Goal: Find contact information: Find contact information

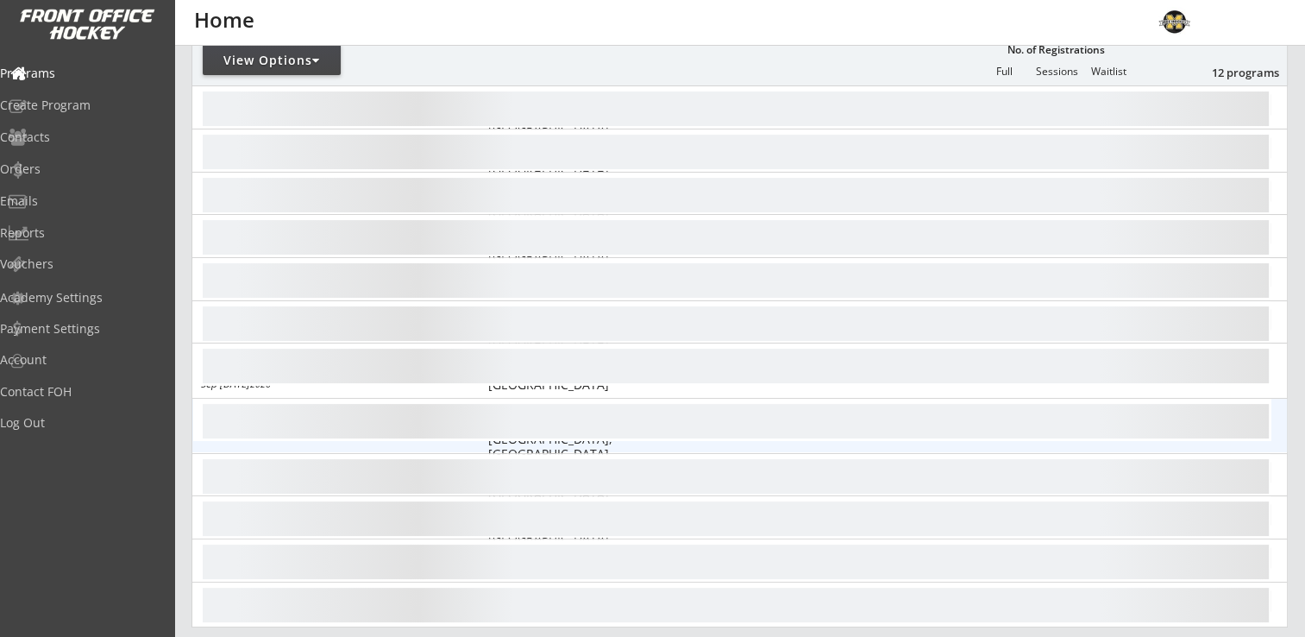
scroll to position [259, 0]
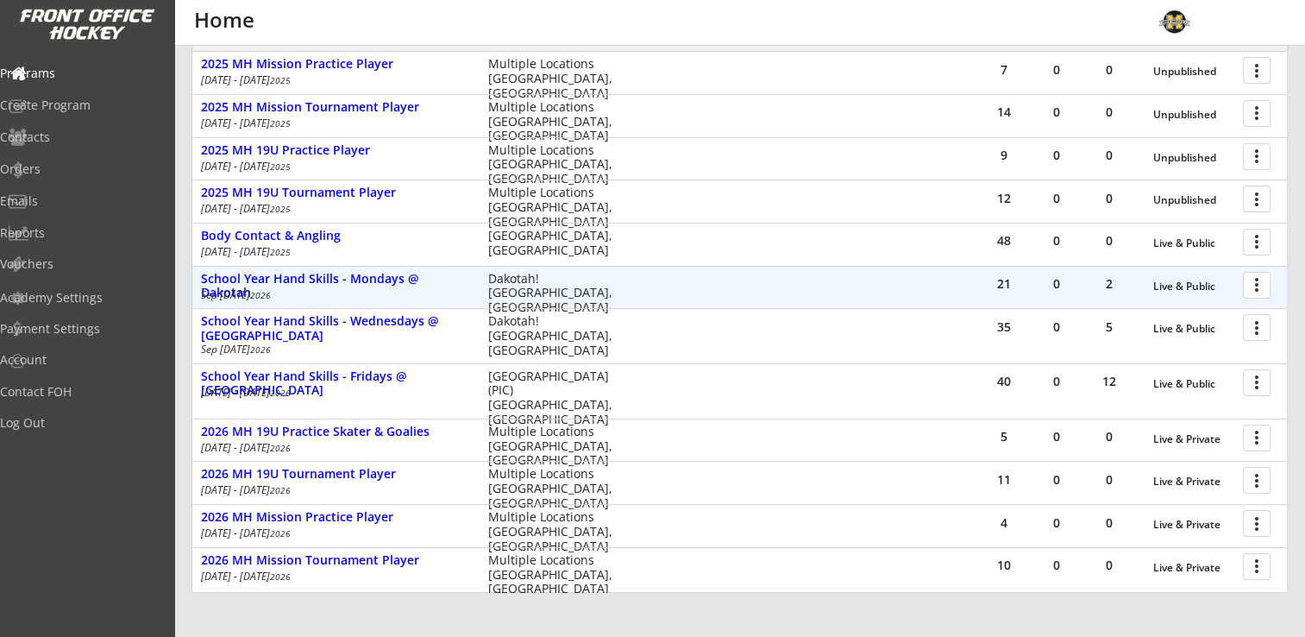
click at [1259, 279] on div at bounding box center [1260, 284] width 30 height 30
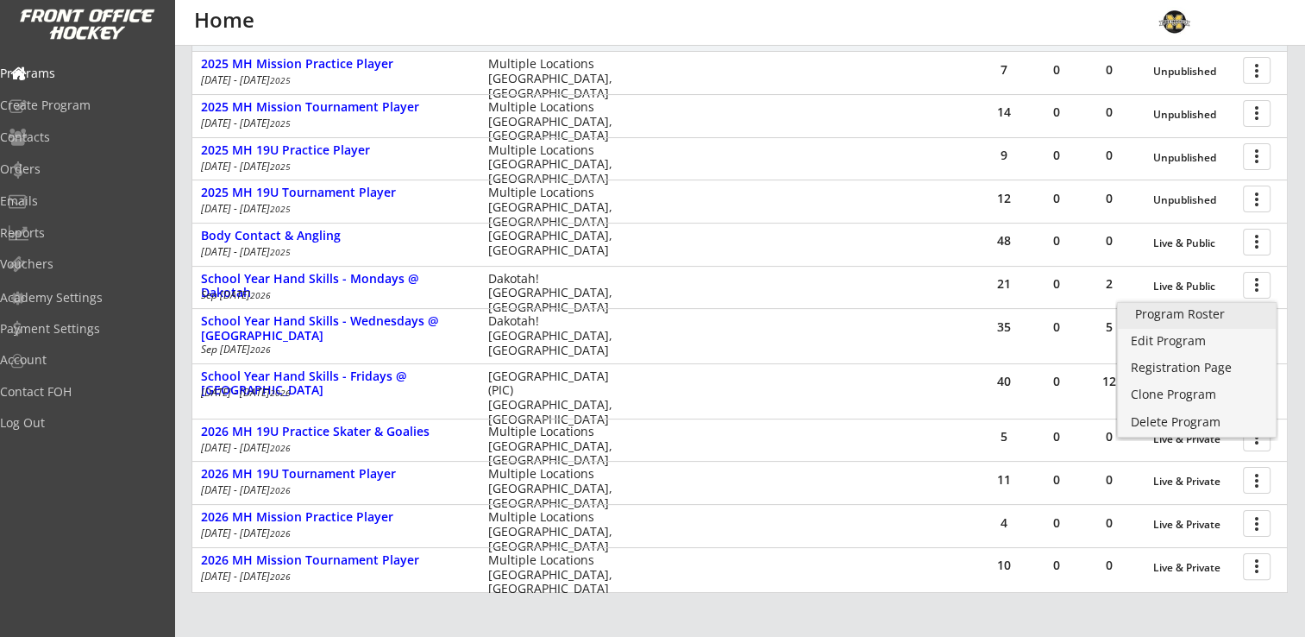
click at [1187, 317] on div "Program Roster" at bounding box center [1196, 314] width 123 height 12
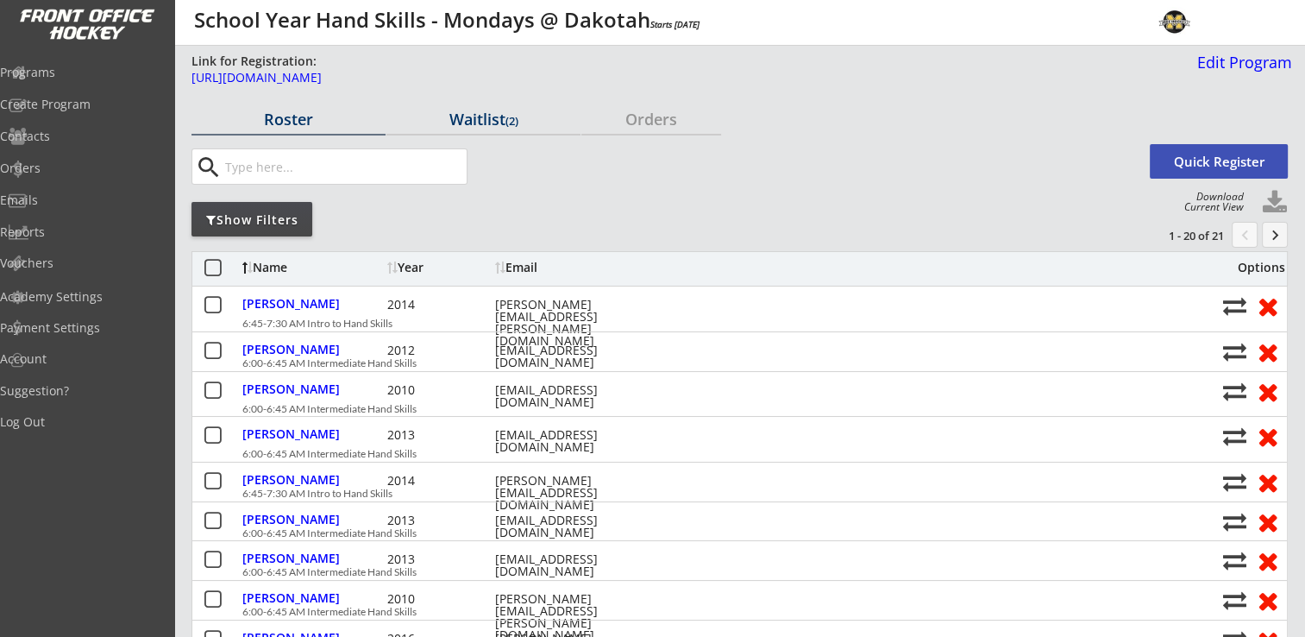
drag, startPoint x: 476, startPoint y: 109, endPoint x: 524, endPoint y: 127, distance: 50.8
click at [477, 111] on div "Waitlist (2)" at bounding box center [483, 119] width 194 height 16
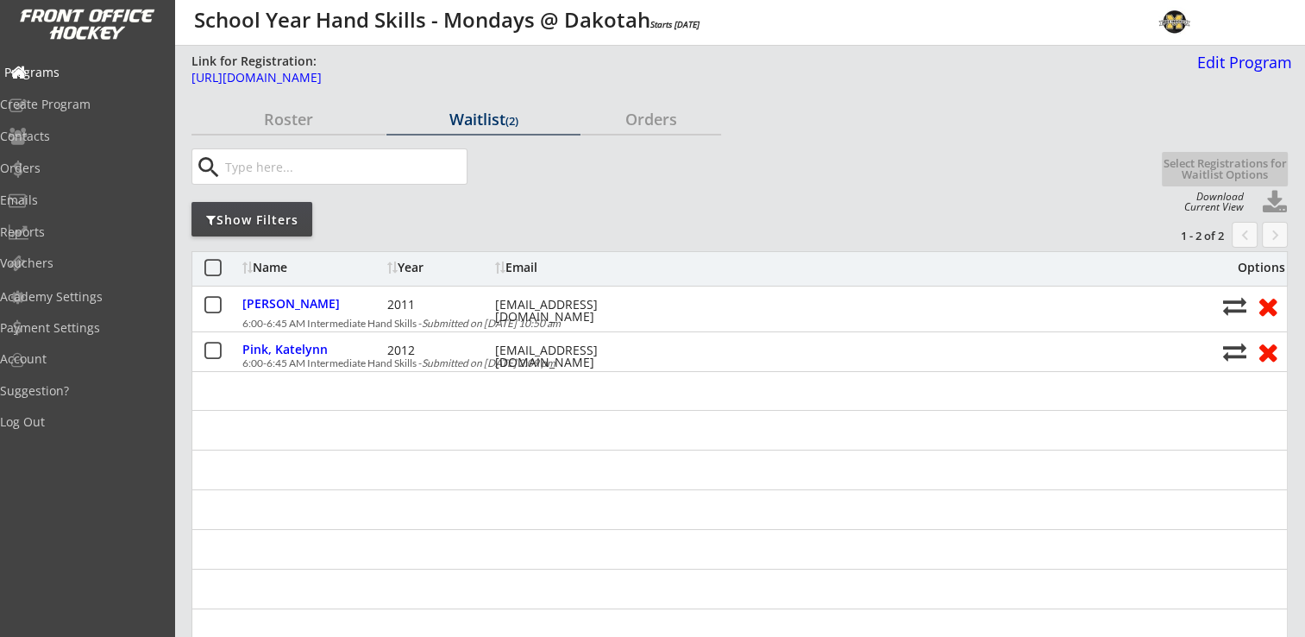
click at [75, 62] on div "Programs" at bounding box center [82, 74] width 164 height 30
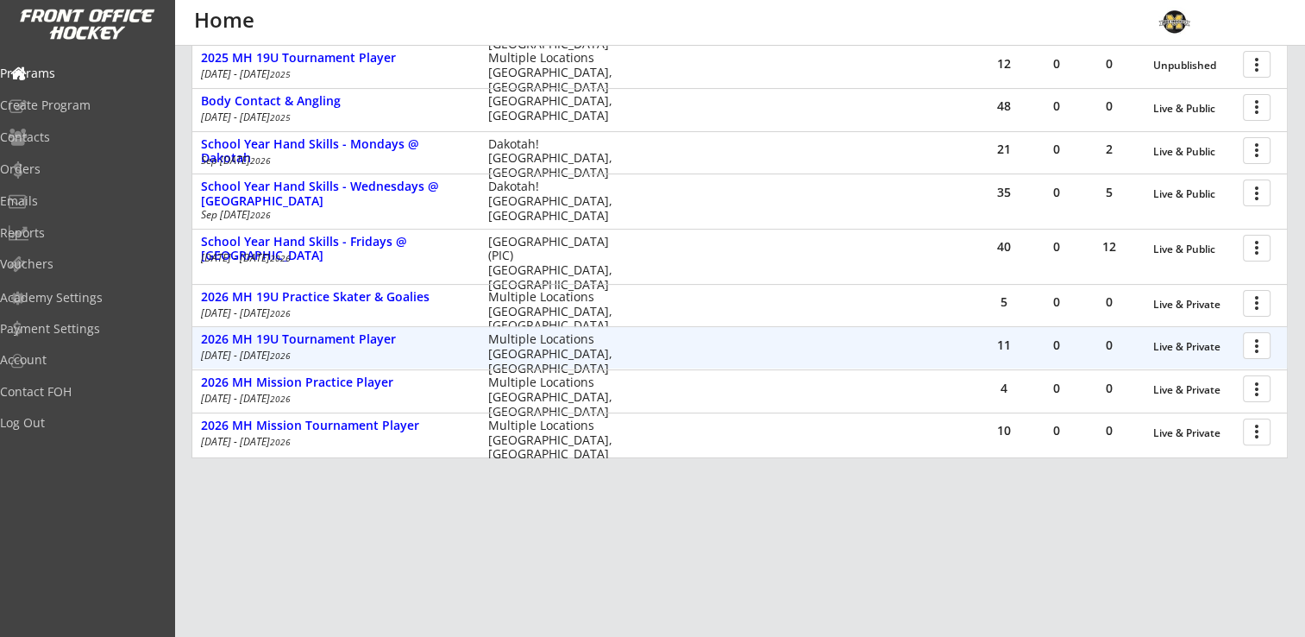
scroll to position [412, 0]
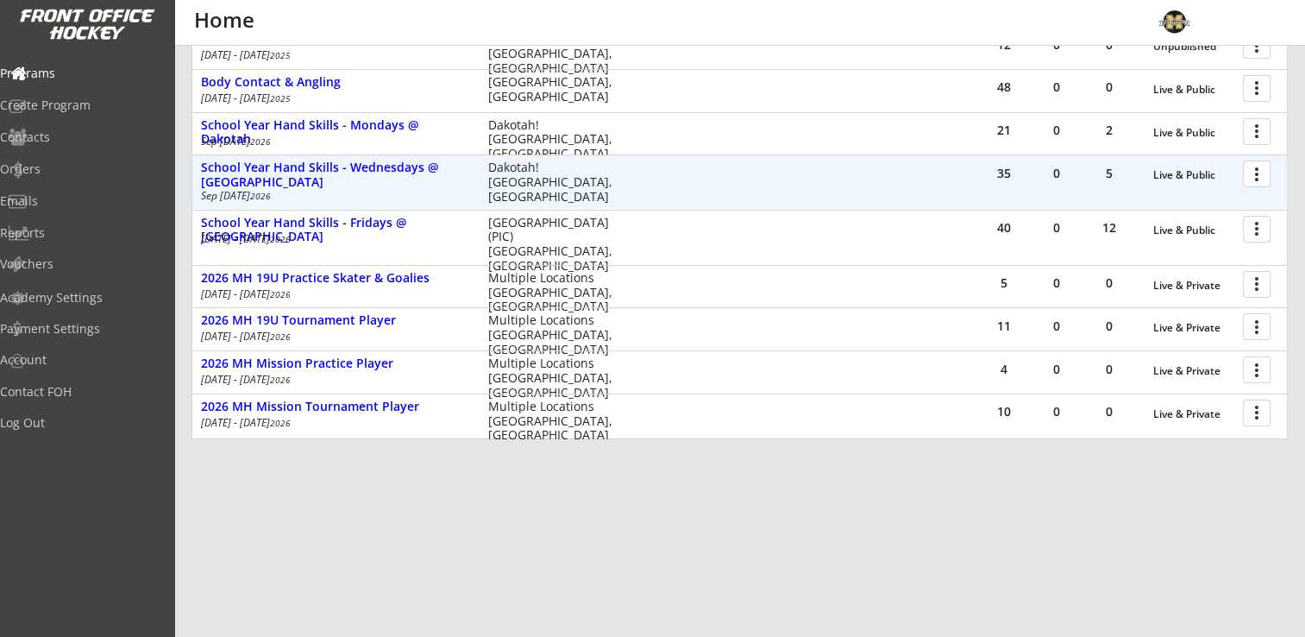
click at [1259, 175] on div at bounding box center [1260, 173] width 30 height 30
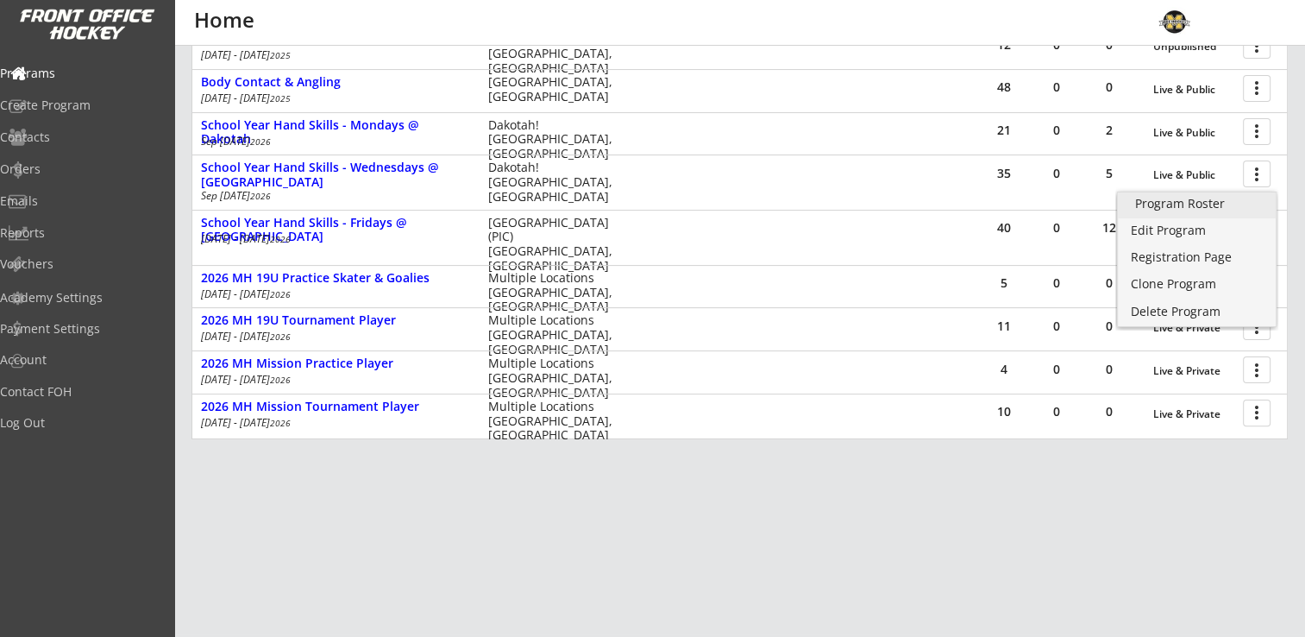
click at [1191, 207] on div "Program Roster" at bounding box center [1196, 204] width 123 height 12
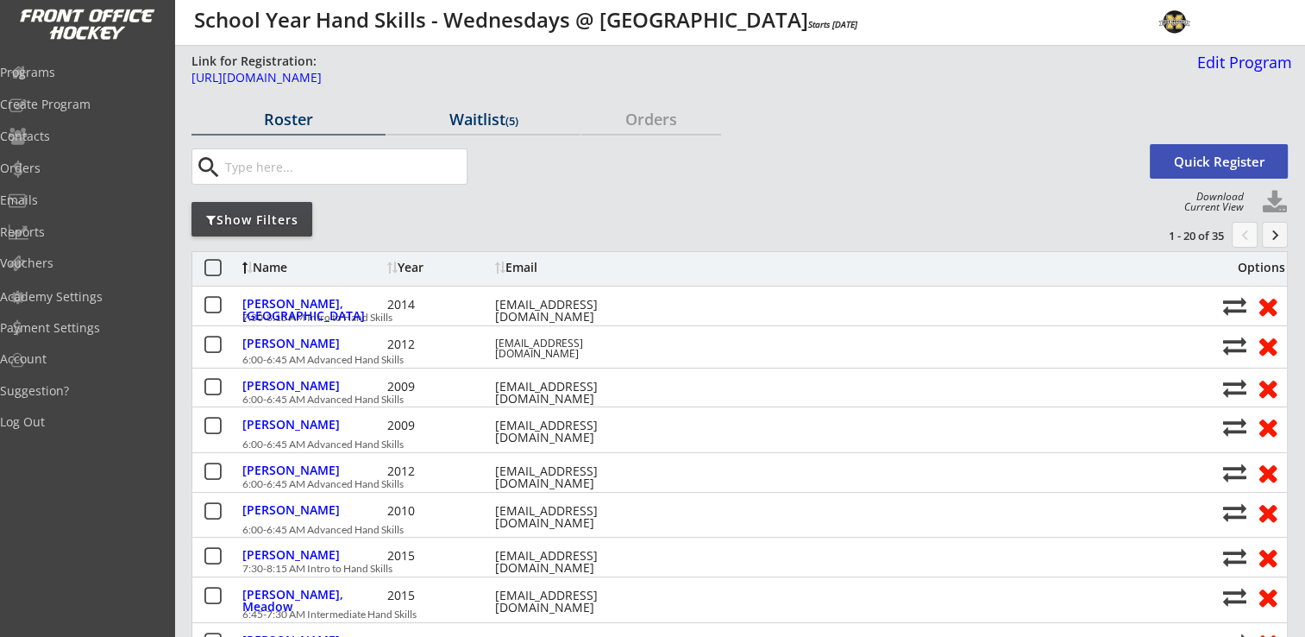
click at [498, 122] on div "Waitlist (5)" at bounding box center [483, 119] width 194 height 16
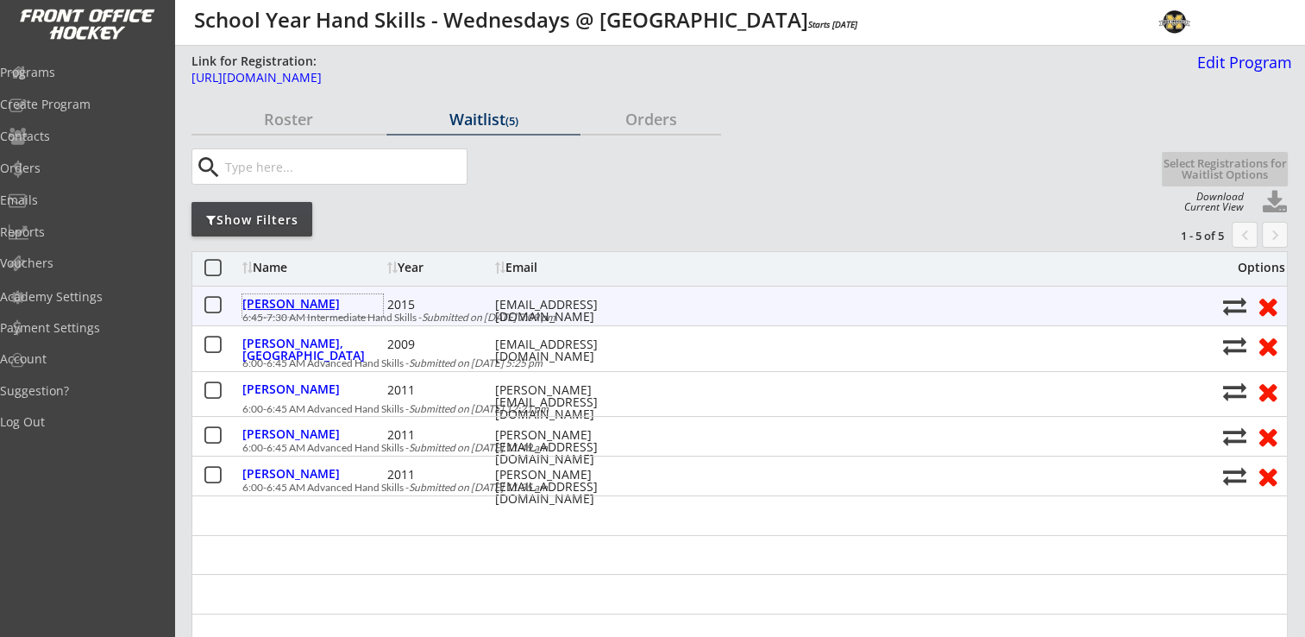
click at [292, 303] on div "Grothem, Kaleigh" at bounding box center [312, 304] width 141 height 12
type input "Female"
type input "Lakeville Hockey Association U8 A"
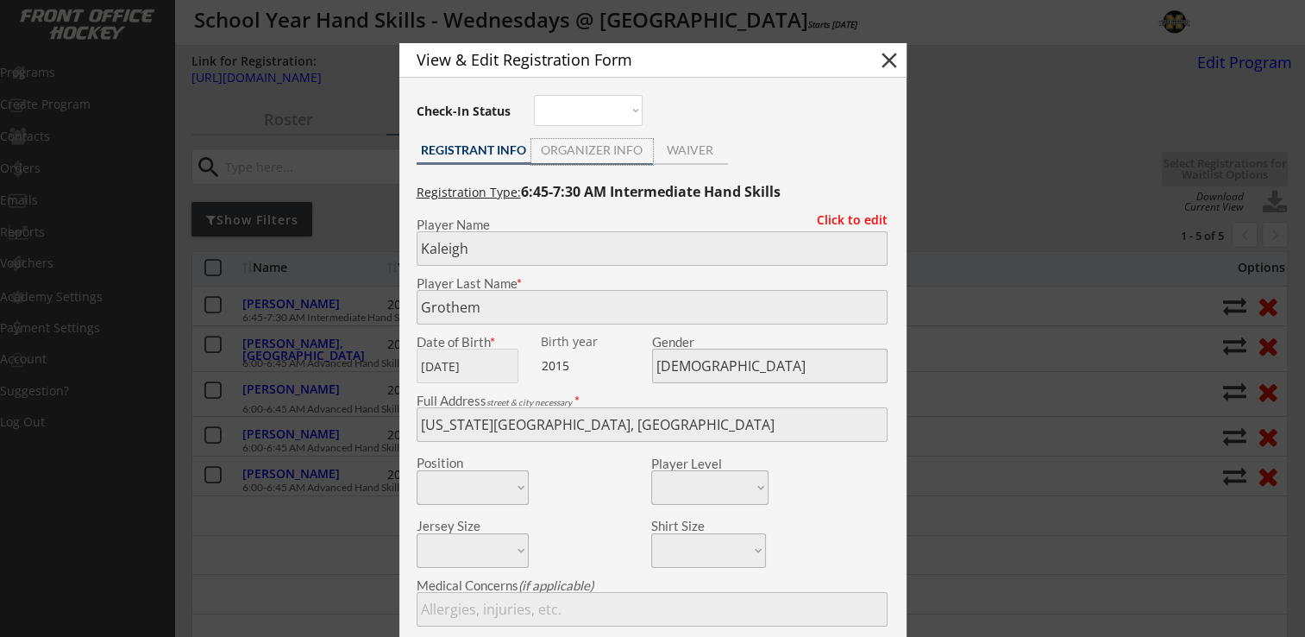
click at [573, 154] on div "ORGANIZER INFO" at bounding box center [592, 150] width 122 height 12
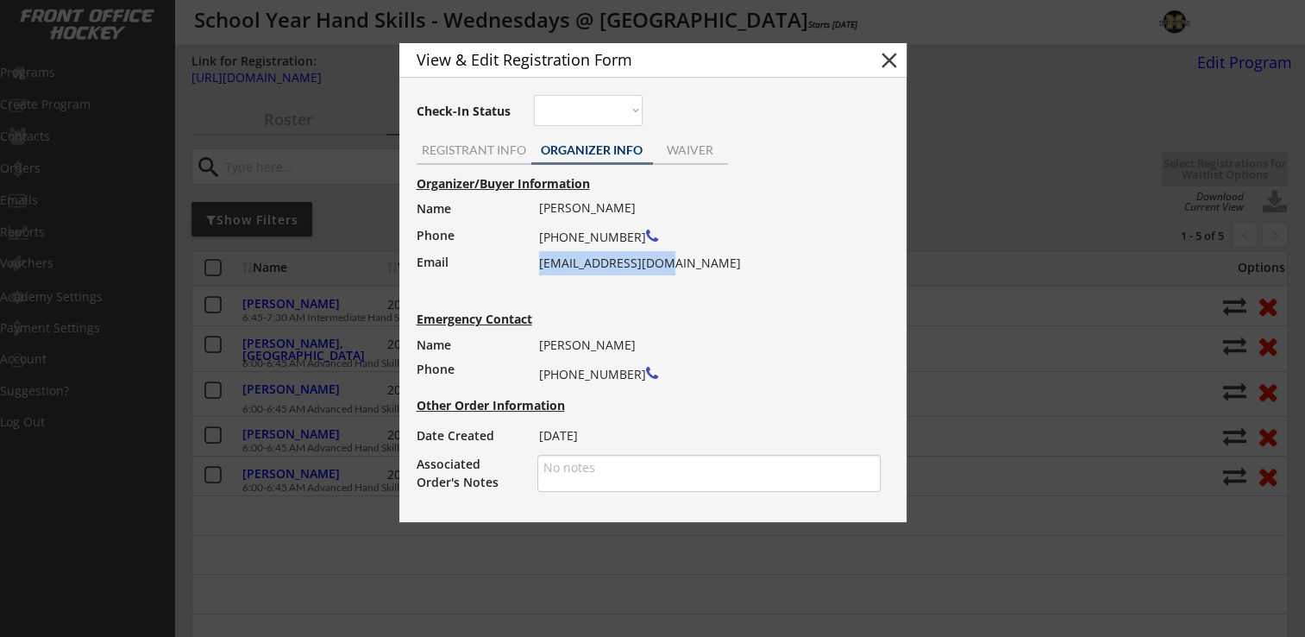
drag, startPoint x: 538, startPoint y: 263, endPoint x: 670, endPoint y: 264, distance: 132.0
click at [670, 264] on div "Larissa Grothem (612) 483-3669 r6larissa@yahoo.com" at bounding box center [704, 235] width 330 height 79
drag, startPoint x: 670, startPoint y: 264, endPoint x: 628, endPoint y: 268, distance: 42.5
copy div "r6larissa@yahoo.com"
click at [470, 139] on div "REGISTRANT INFO" at bounding box center [474, 152] width 115 height 26
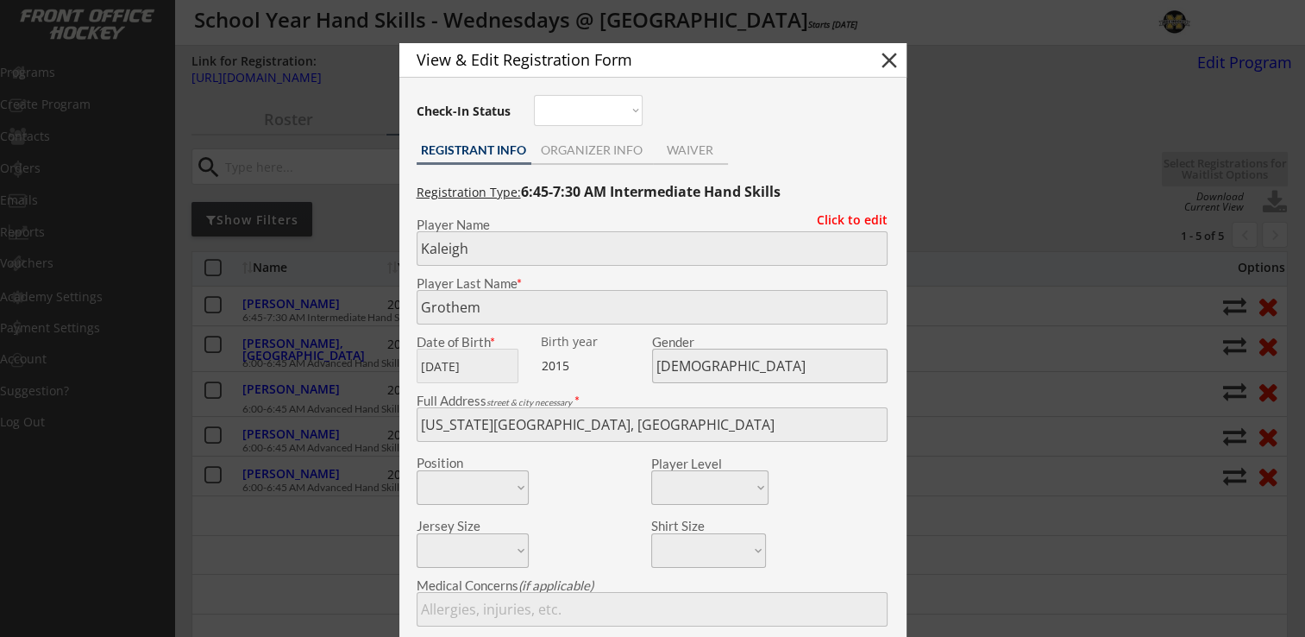
click at [415, 248] on div "Player Name" at bounding box center [652, 241] width 488 height 47
click at [578, 153] on div "ORGANIZER INFO" at bounding box center [592, 150] width 122 height 12
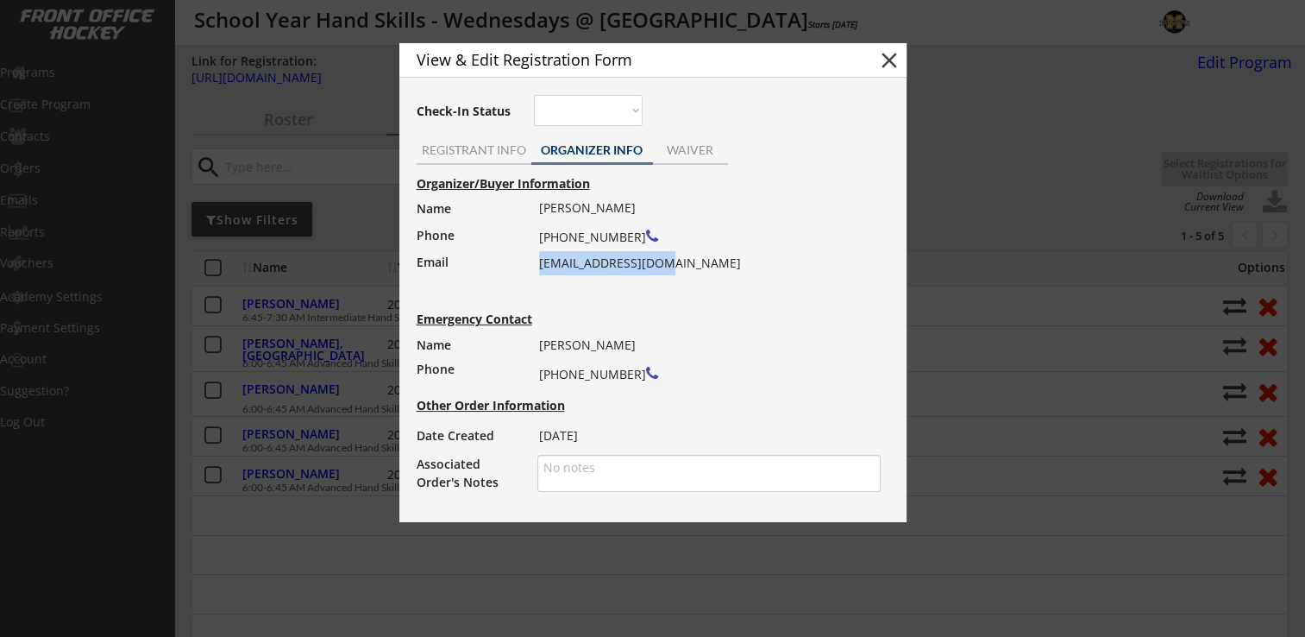
drag, startPoint x: 538, startPoint y: 265, endPoint x: 672, endPoint y: 264, distance: 133.7
click at [672, 264] on div "Larissa Grothem (612) 483-3669 r6larissa@yahoo.com" at bounding box center [704, 235] width 330 height 79
drag, startPoint x: 672, startPoint y: 264, endPoint x: 606, endPoint y: 264, distance: 65.5
copy div "r6larissa@yahoo.com"
click at [887, 64] on button "close" at bounding box center [889, 60] width 26 height 26
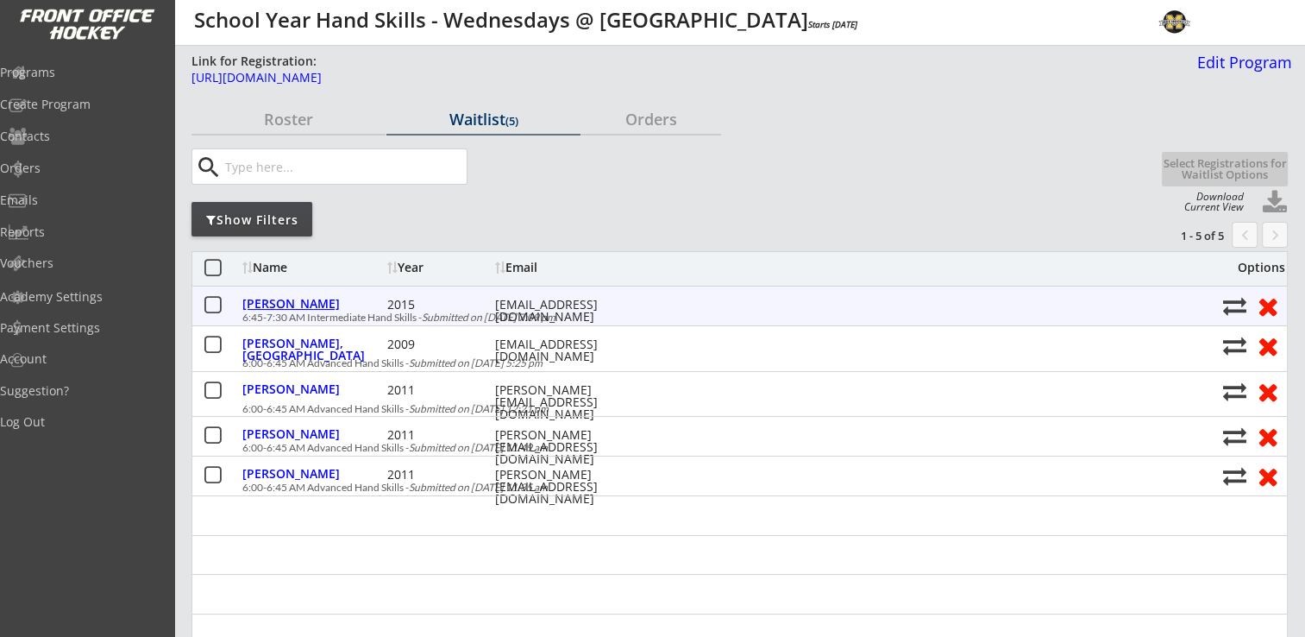
drag, startPoint x: 314, startPoint y: 305, endPoint x: 313, endPoint y: 316, distance: 10.4
click at [314, 305] on div "Grothem, Kaleigh" at bounding box center [312, 304] width 141 height 12
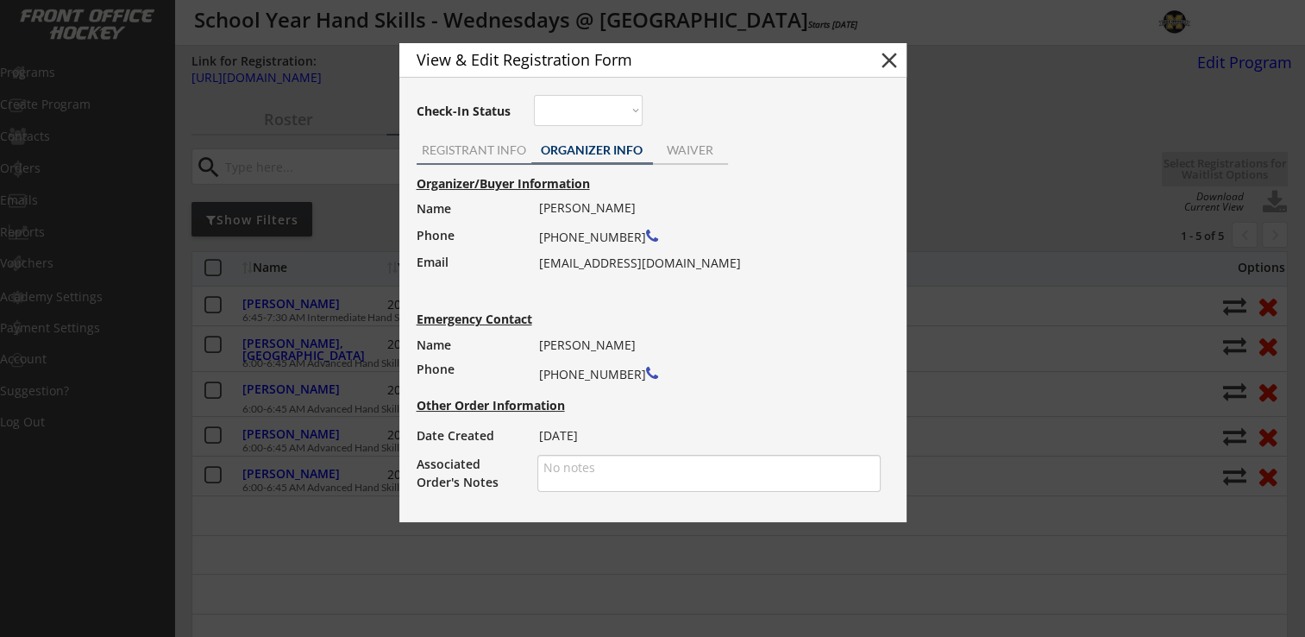
click at [474, 154] on div "REGISTRANT INFO" at bounding box center [474, 150] width 115 height 12
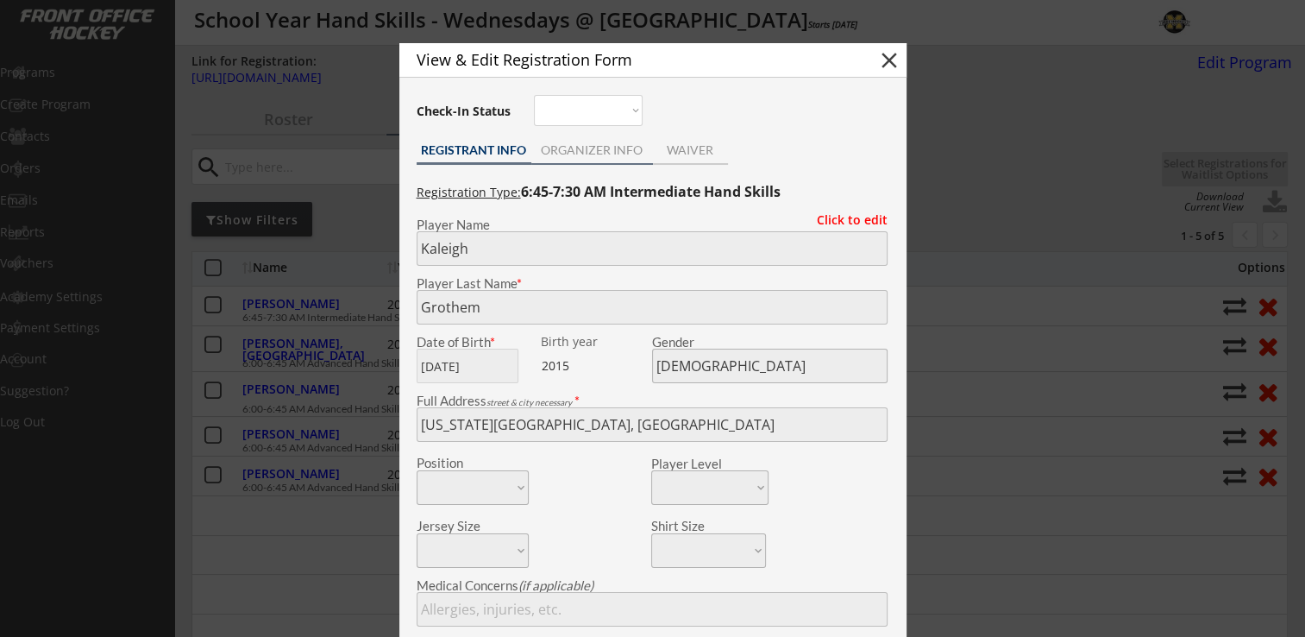
click at [574, 150] on div "ORGANIZER INFO" at bounding box center [592, 150] width 122 height 12
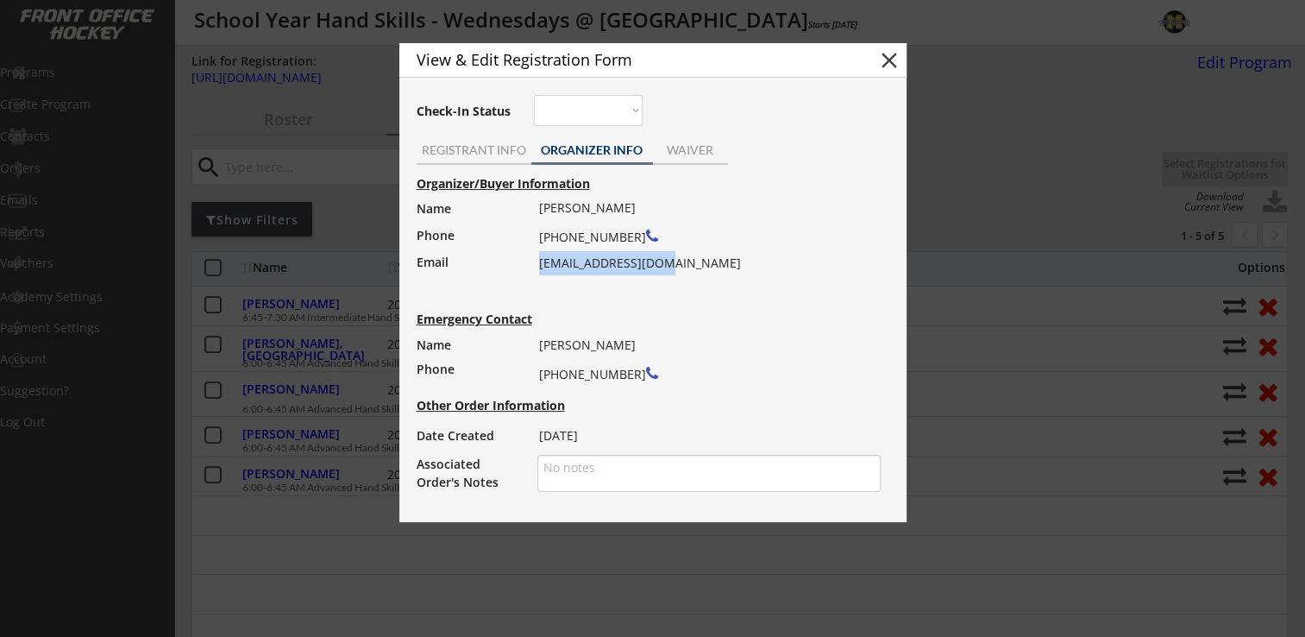
drag, startPoint x: 538, startPoint y: 264, endPoint x: 684, endPoint y: 267, distance: 145.8
click at [684, 267] on div "Larissa Grothem (612) 483-3669 r6larissa@yahoo.com" at bounding box center [704, 235] width 330 height 79
drag, startPoint x: 684, startPoint y: 267, endPoint x: 624, endPoint y: 267, distance: 60.4
copy div "r6larissa@yahoo.com"
click at [481, 151] on div "REGISTRANT INFO" at bounding box center [474, 150] width 115 height 12
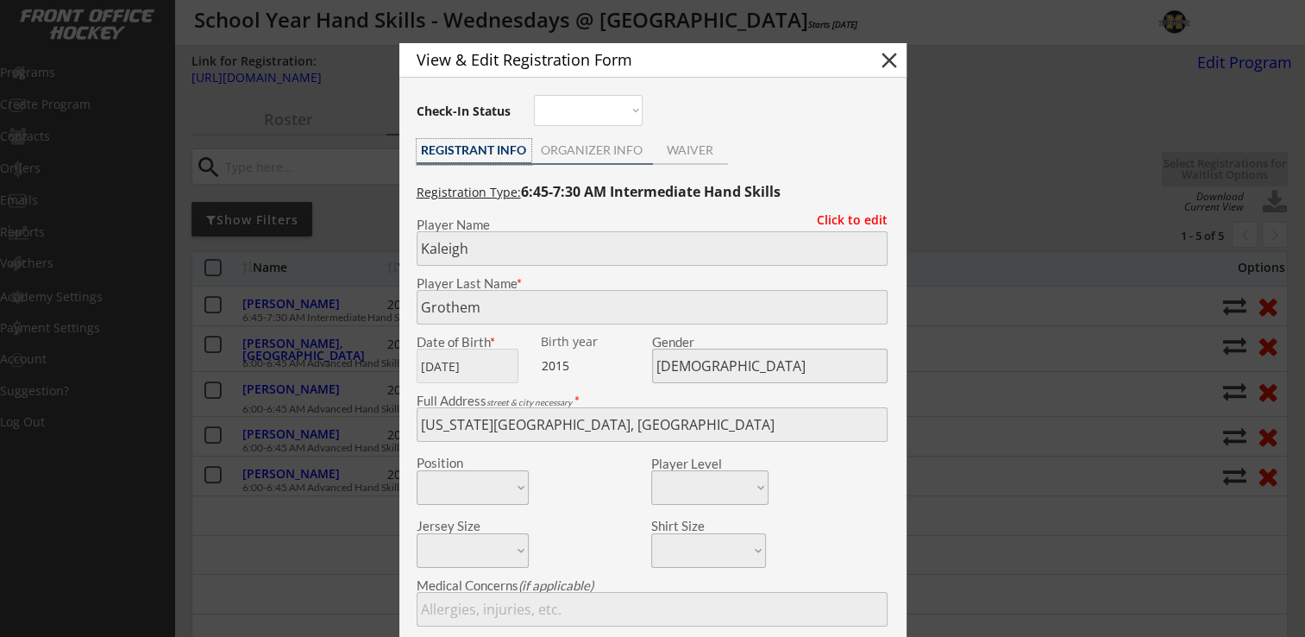
click at [582, 144] on div "ORGANIZER INFO" at bounding box center [592, 150] width 122 height 12
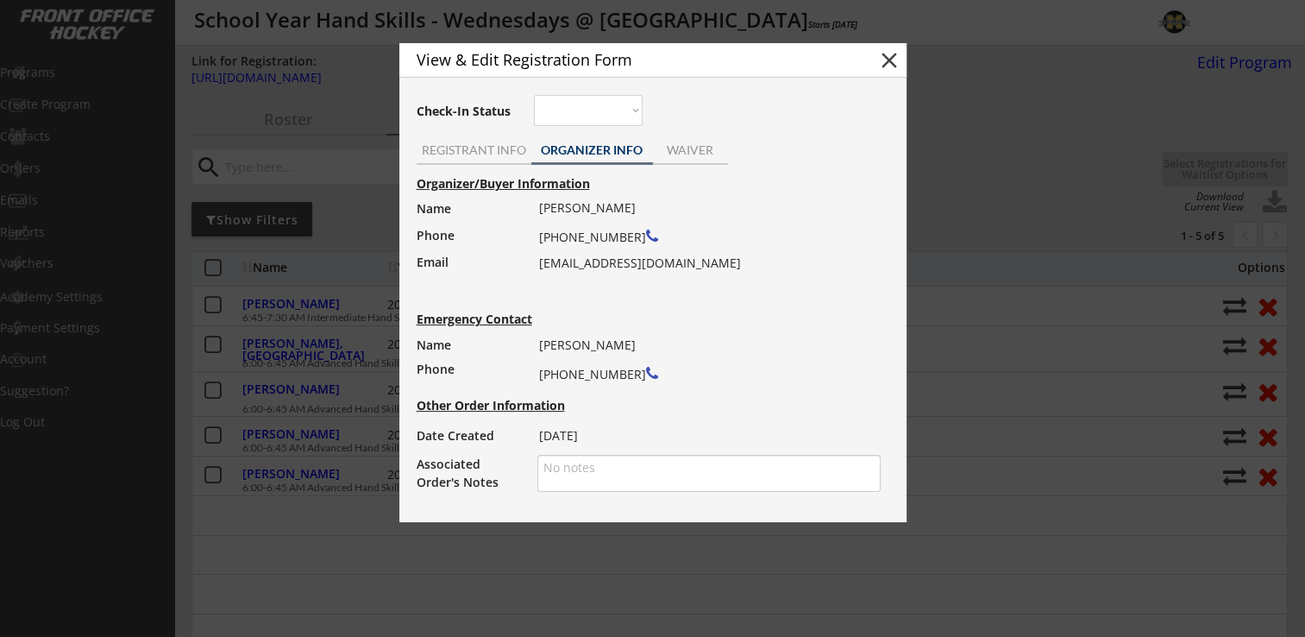
drag, startPoint x: 539, startPoint y: 238, endPoint x: 621, endPoint y: 235, distance: 82.0
click at [621, 235] on div "Larissa Grothem (612) 483-3669 r6larissa@yahoo.com" at bounding box center [704, 235] width 330 height 79
copy div "(612) 483-3669"
click at [889, 57] on button "close" at bounding box center [889, 60] width 26 height 26
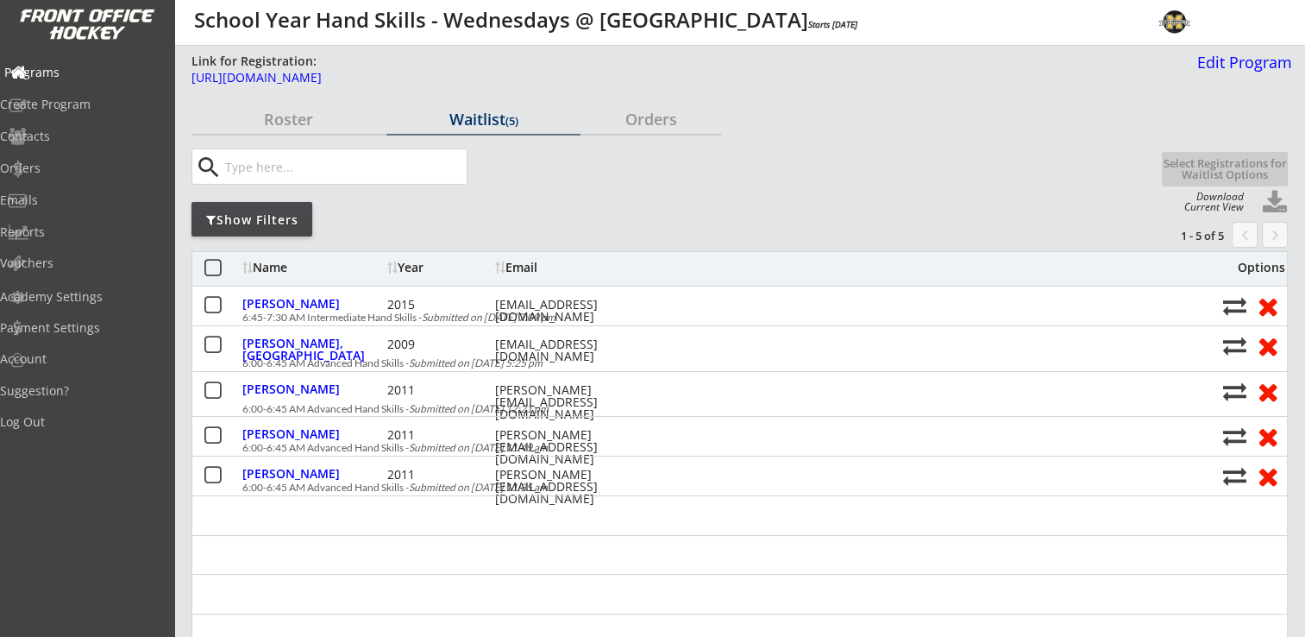
click at [85, 80] on div "Programs" at bounding box center [82, 74] width 164 height 30
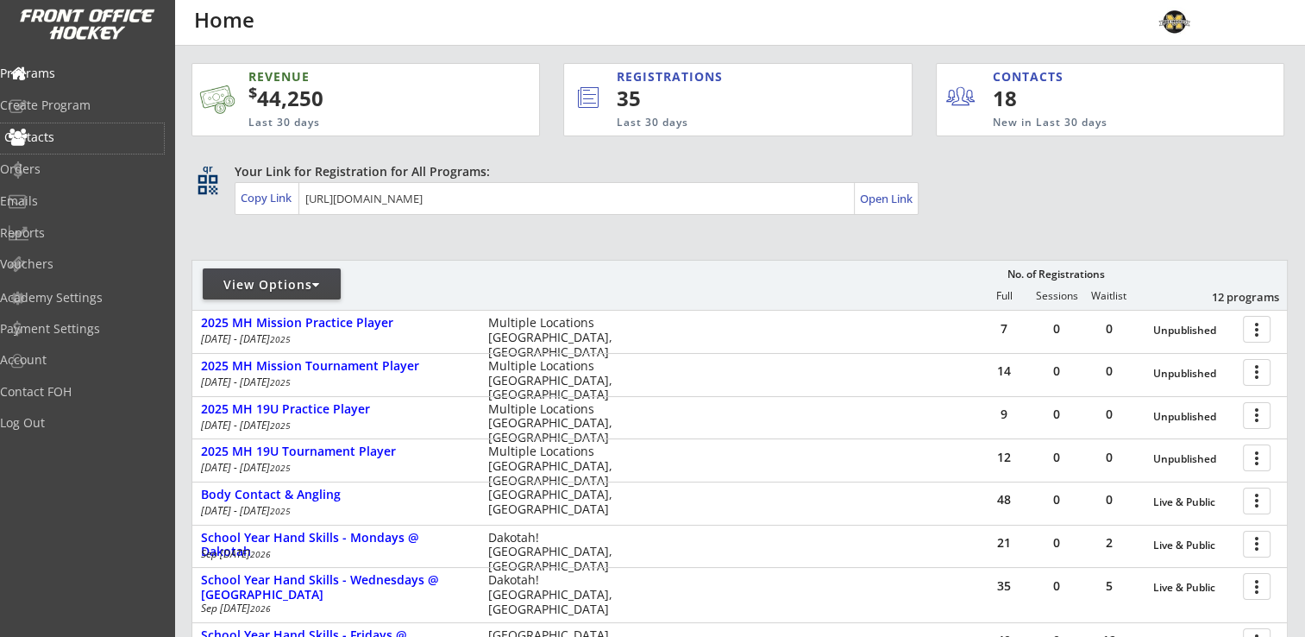
click at [69, 138] on div "Contacts" at bounding box center [81, 137] width 155 height 12
select select ""Players""
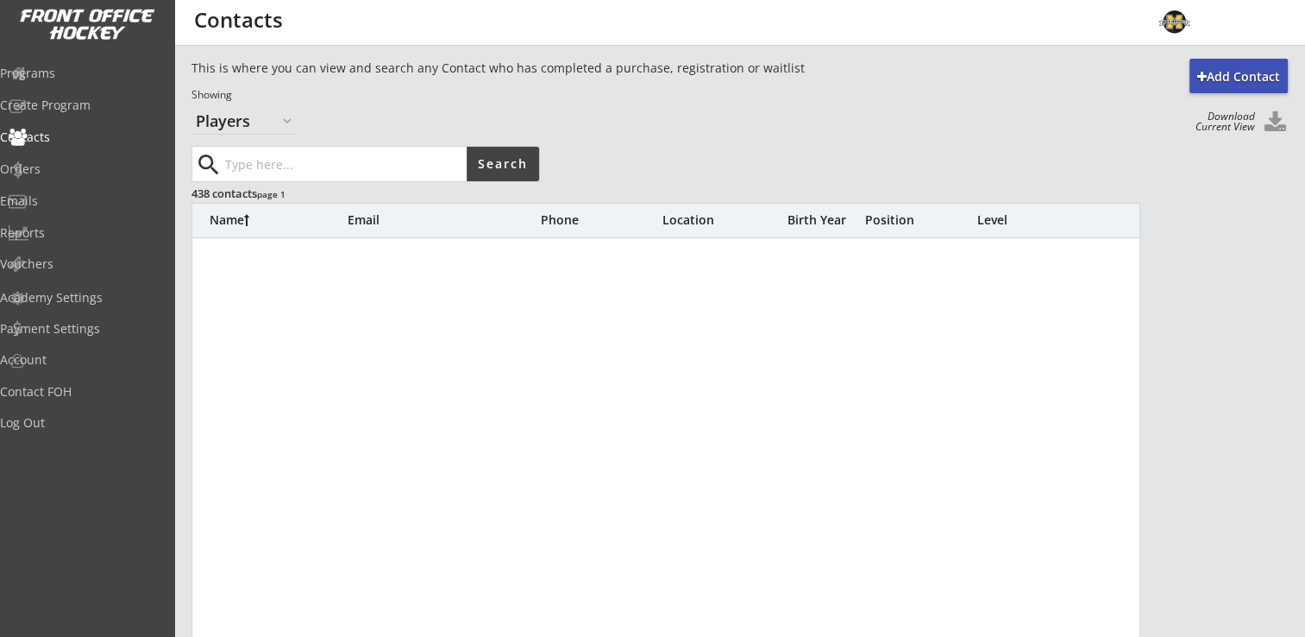
click at [290, 160] on input "input" at bounding box center [344, 164] width 245 height 34
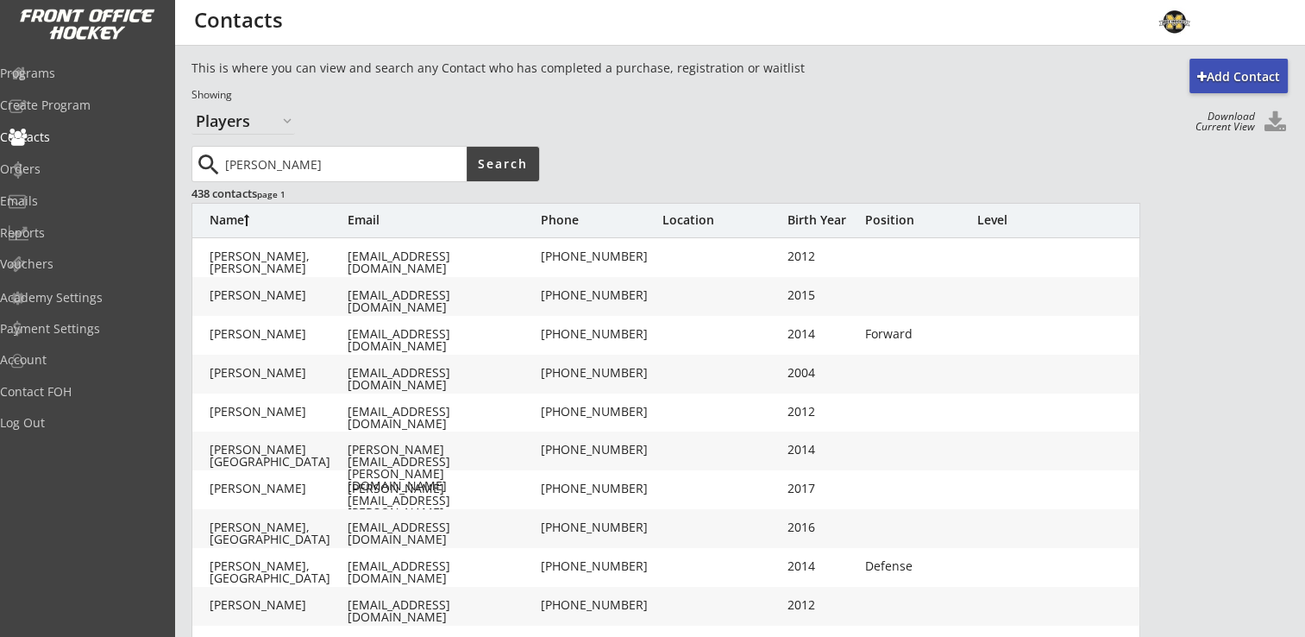
type input "[PERSON_NAME]"
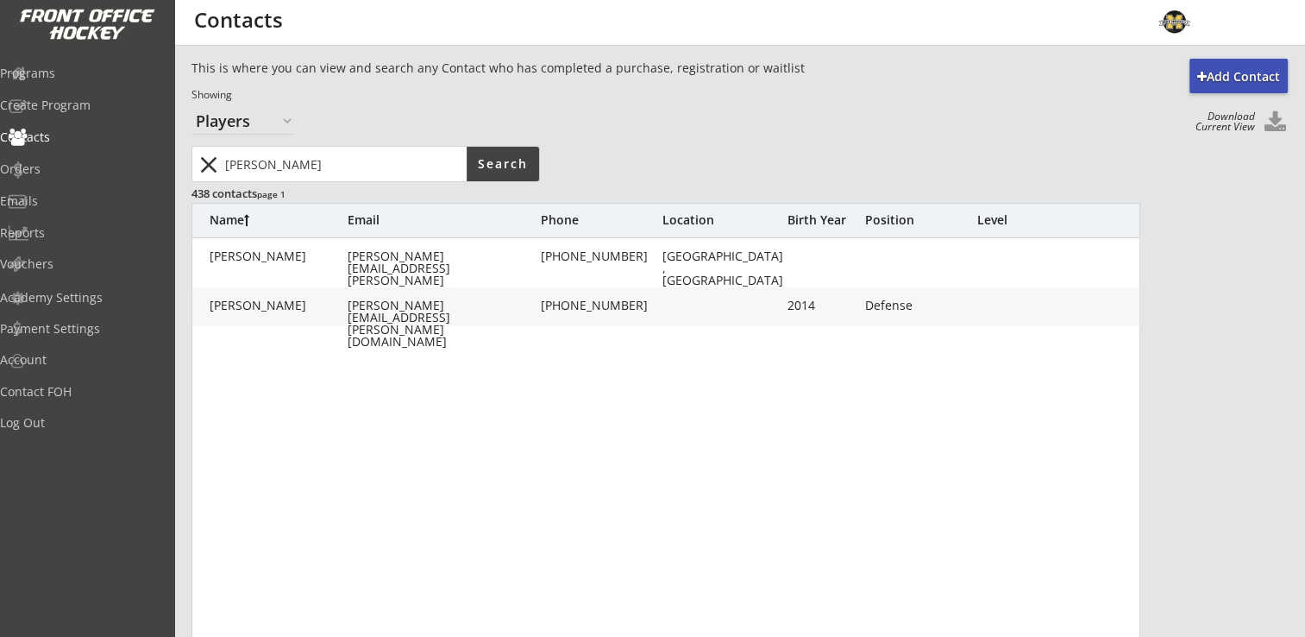
click at [260, 309] on div "[PERSON_NAME]" at bounding box center [279, 305] width 138 height 12
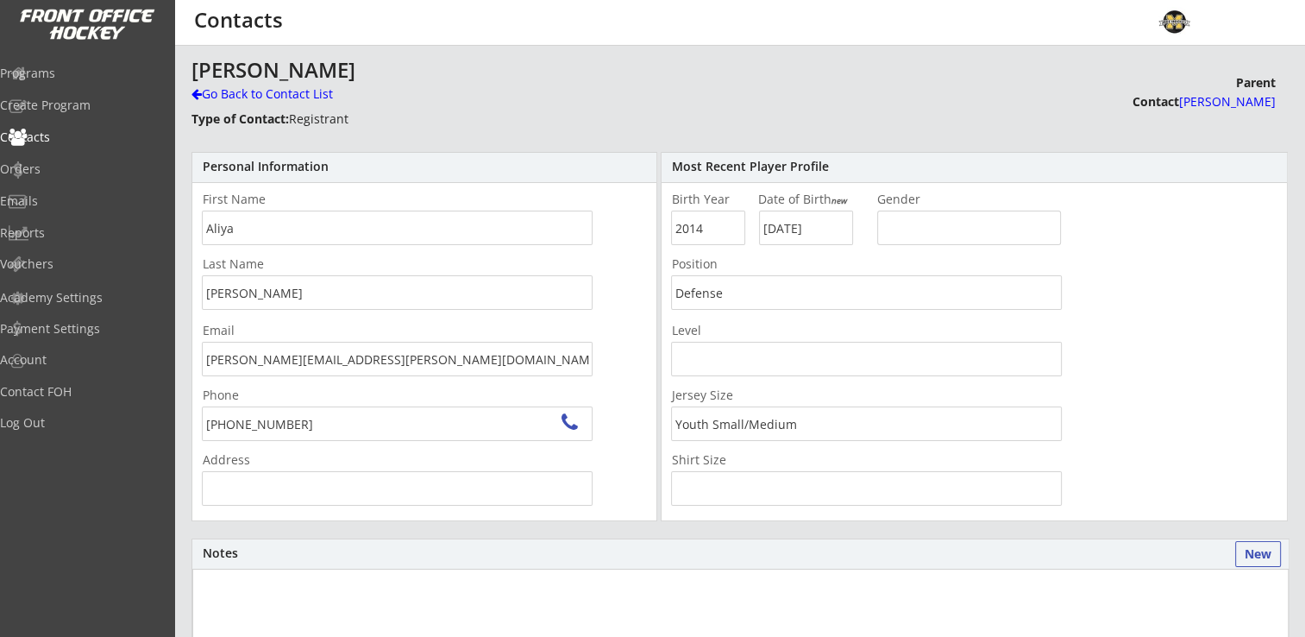
type input "[PERSON_NAME][STREET_ADDRESS]"
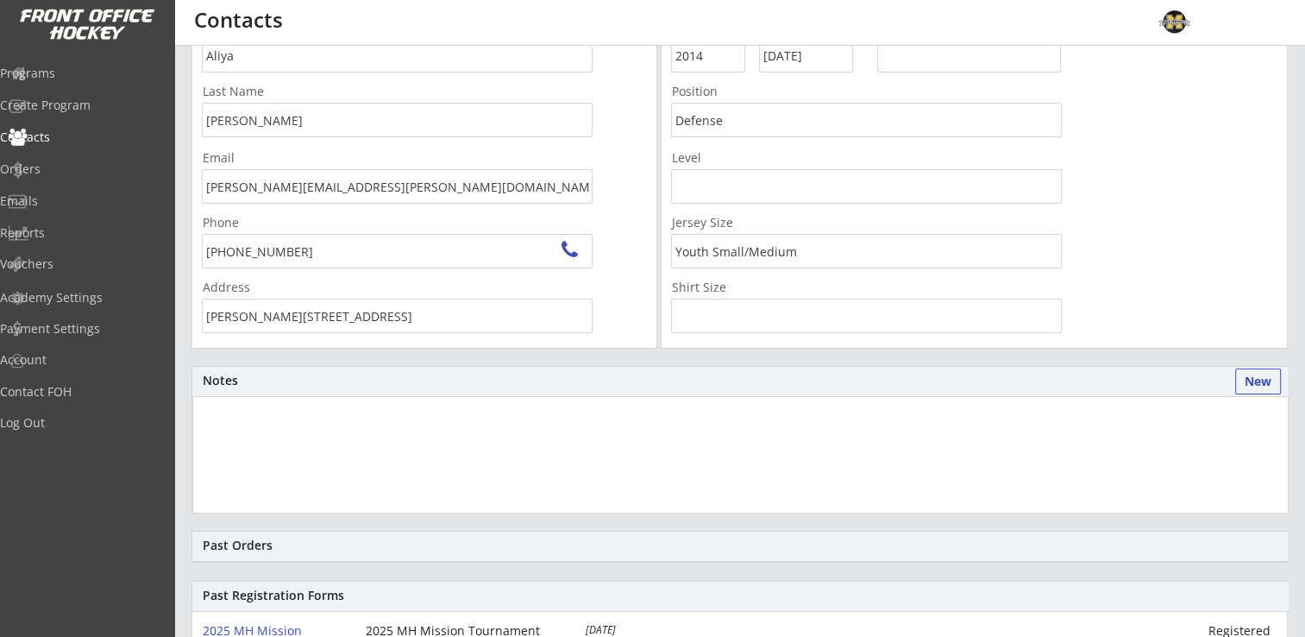
scroll to position [2, 0]
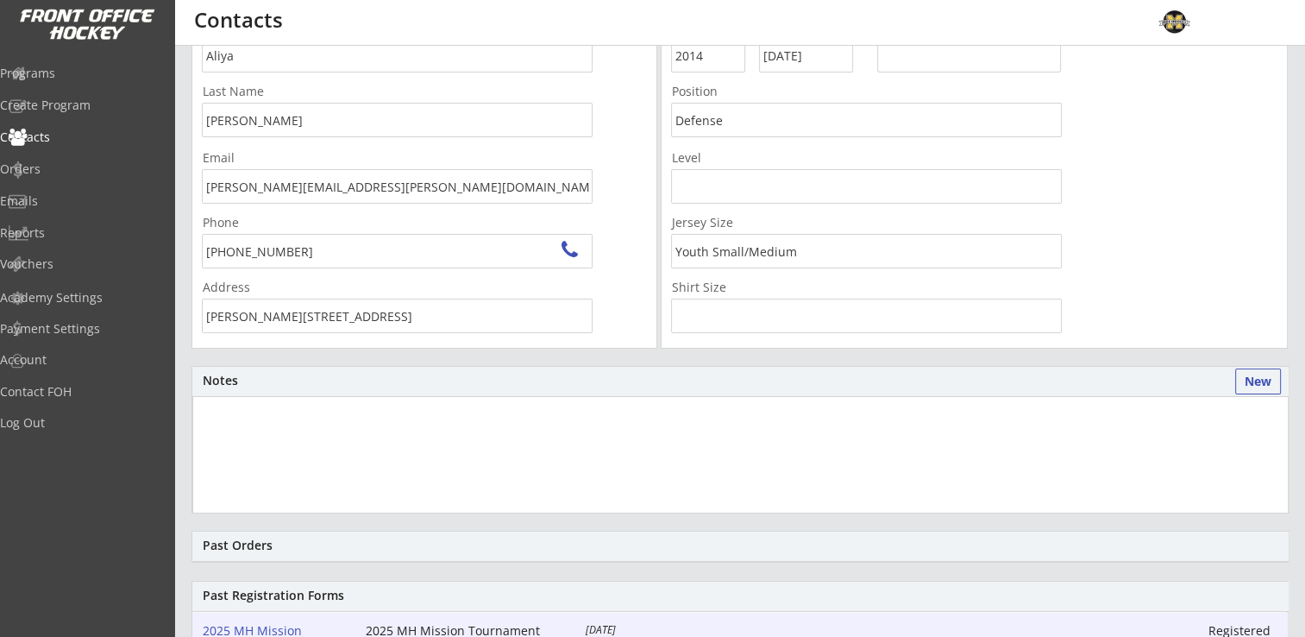
click at [273, 629] on div "2025 MH Mission Tournament Player" at bounding box center [273, 636] width 141 height 24
select select ""Defense""
select select ""Youth Small/Medium""
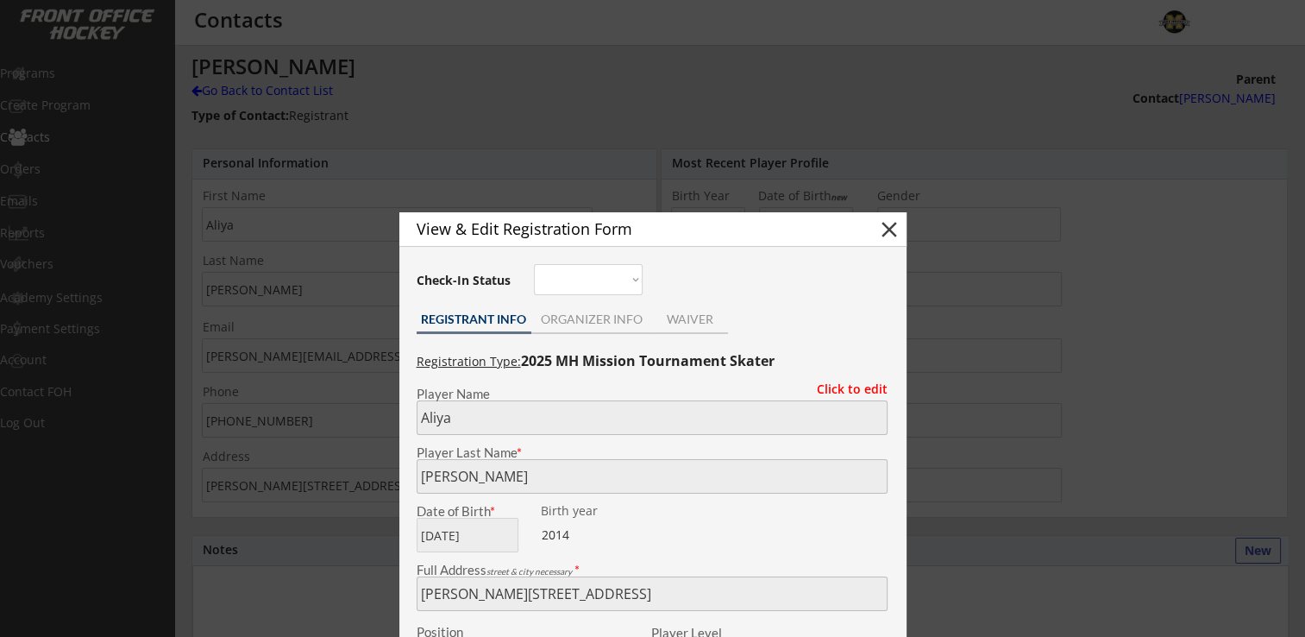
scroll to position [0, 0]
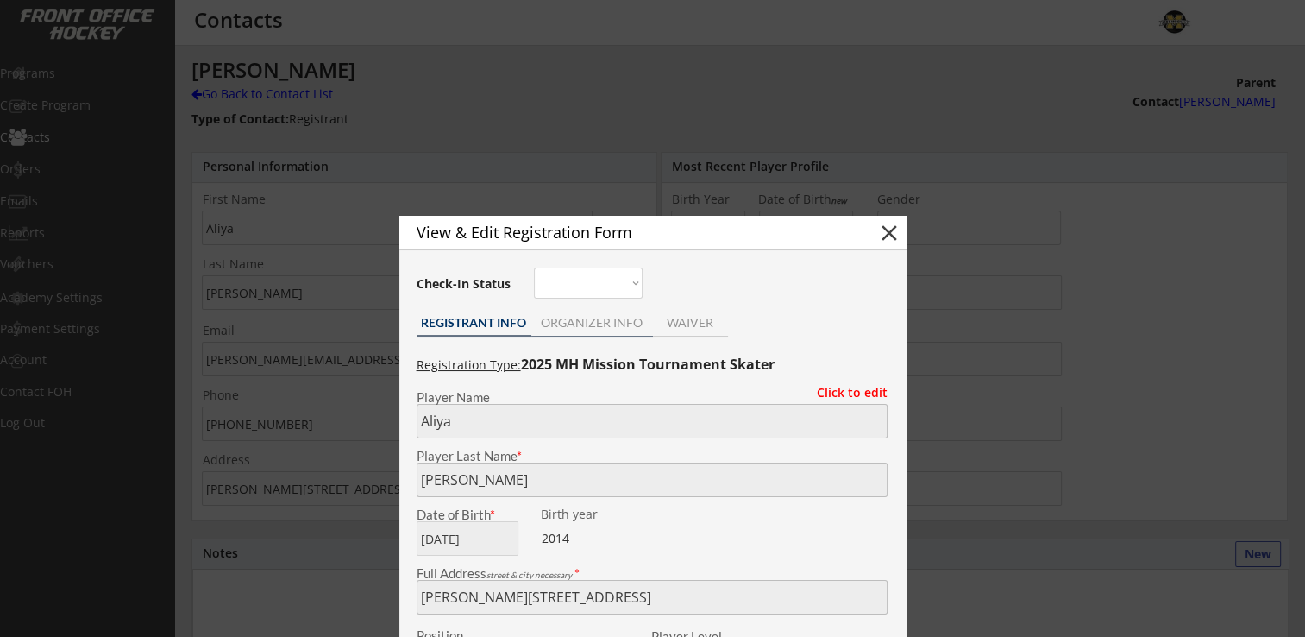
click at [595, 319] on div "ORGANIZER INFO" at bounding box center [592, 323] width 122 height 12
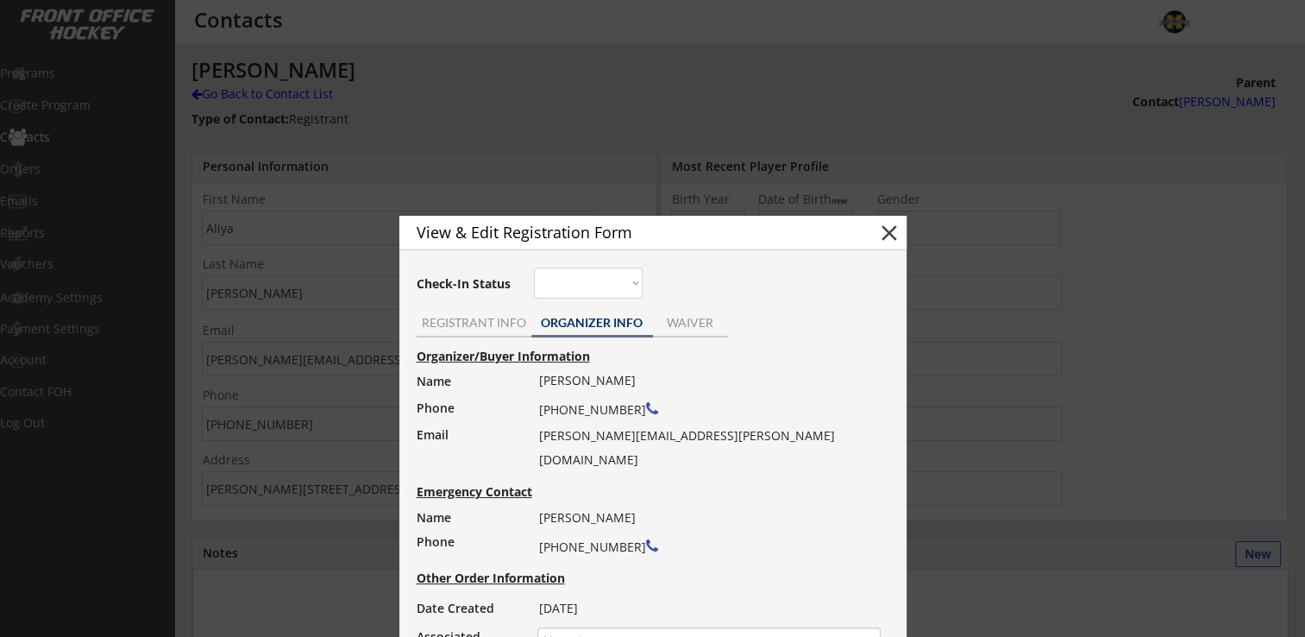
click at [897, 229] on button "close" at bounding box center [889, 233] width 26 height 26
